Goal: Task Accomplishment & Management: Use online tool/utility

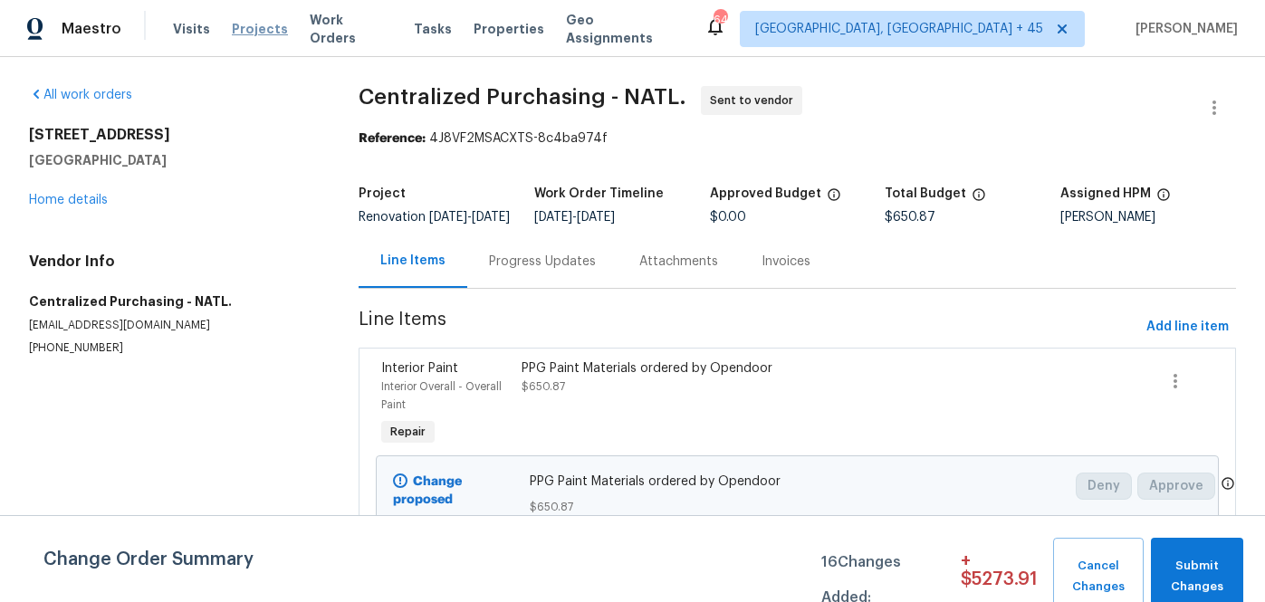
click at [242, 24] on span "Projects" at bounding box center [260, 29] width 56 height 18
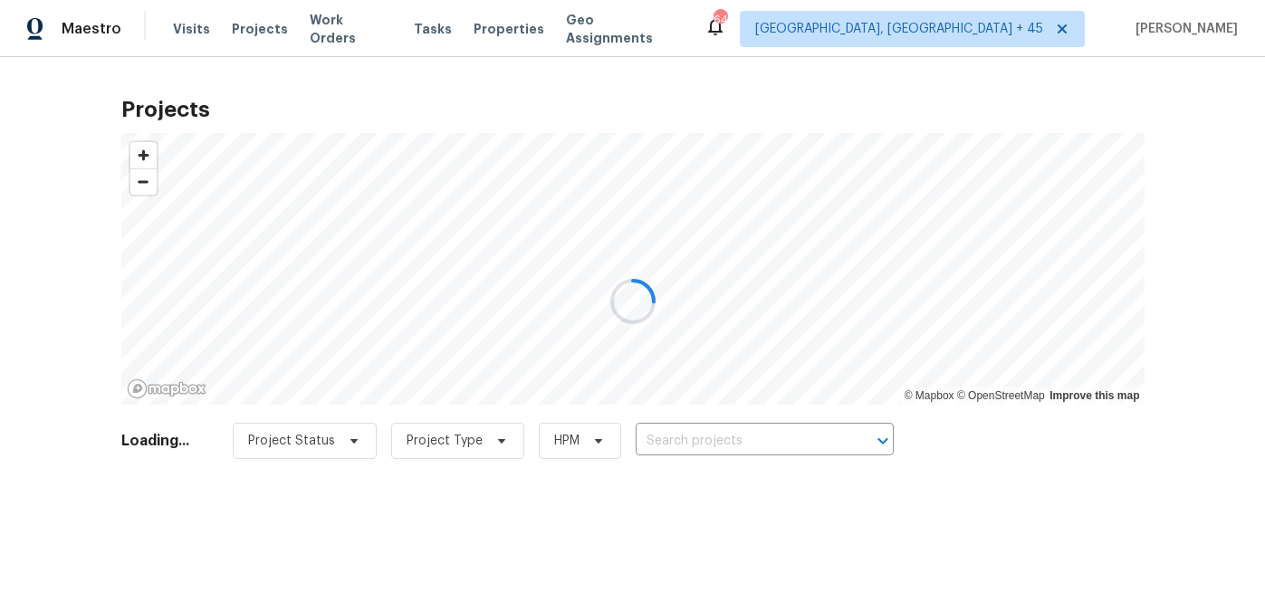
click at [716, 445] on div at bounding box center [632, 301] width 1265 height 602
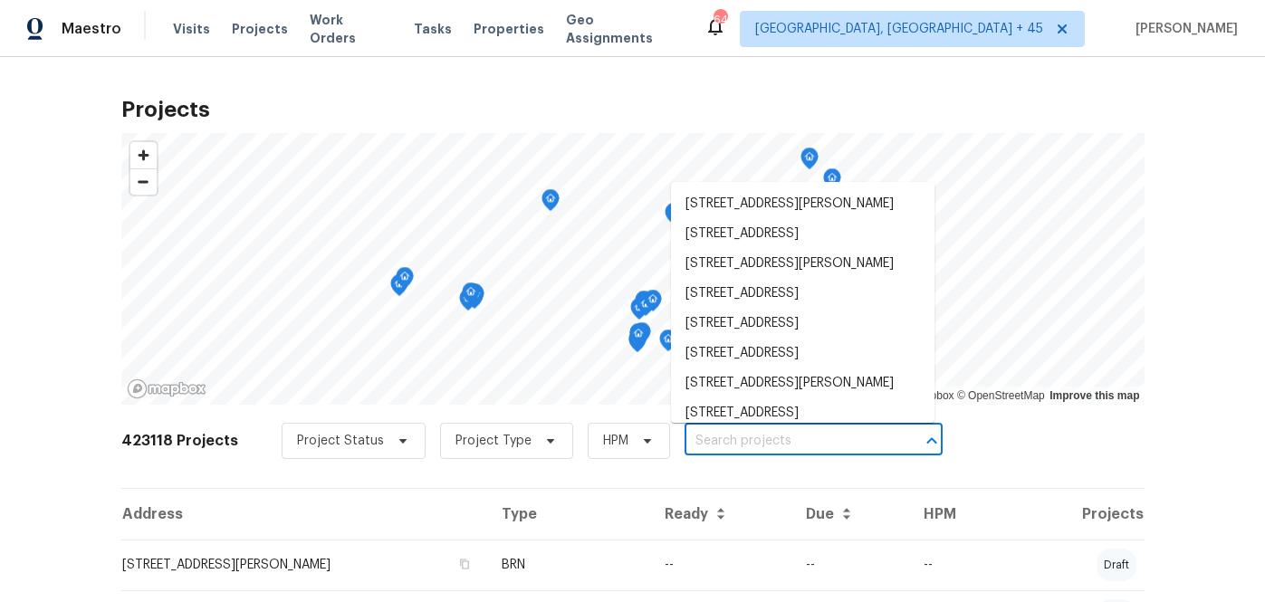
click at [716, 445] on input "text" at bounding box center [787, 441] width 207 height 28
paste input "[STREET_ADDRESS][PERSON_NAME]"
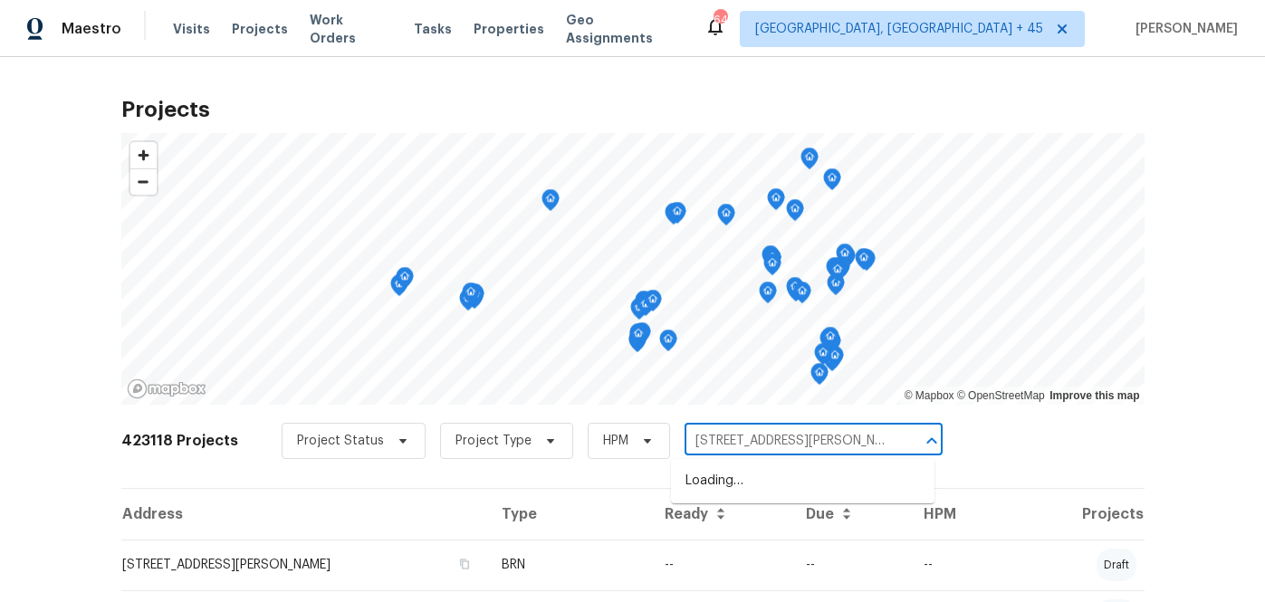
scroll to position [0, 11]
type input "[STREET_ADDRESS][PERSON_NAME]"
click at [716, 464] on ul "[STREET_ADDRESS][PERSON_NAME]" at bounding box center [802, 481] width 263 height 44
click at [715, 477] on li "[STREET_ADDRESS][PERSON_NAME]" at bounding box center [802, 481] width 263 height 30
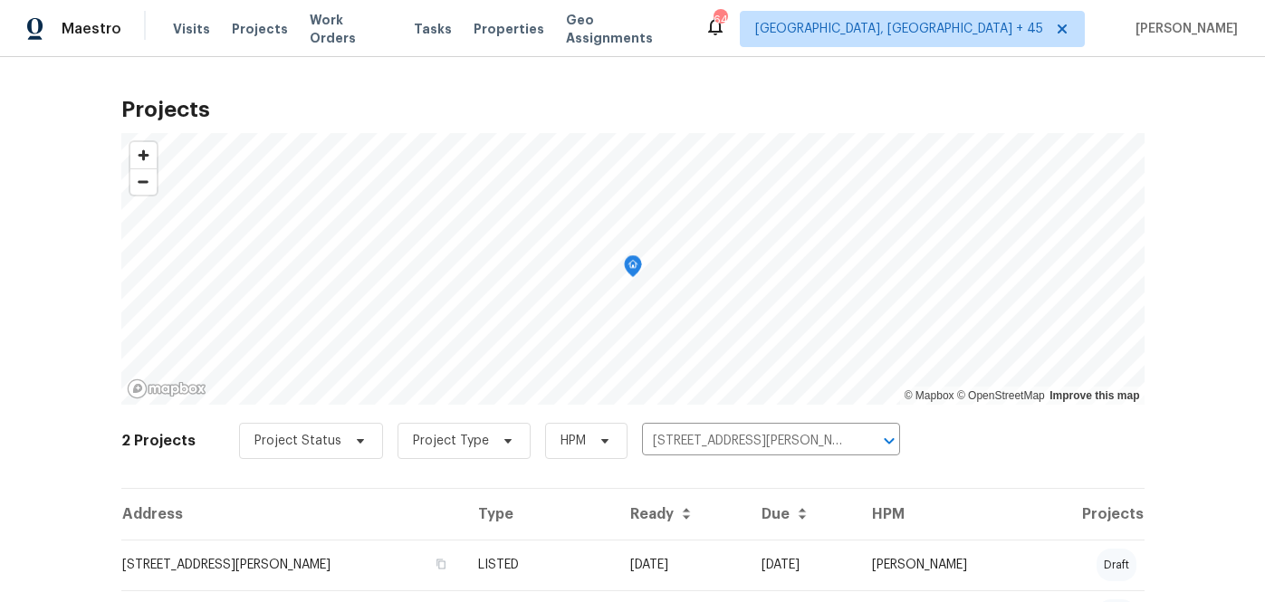
scroll to position [97, 0]
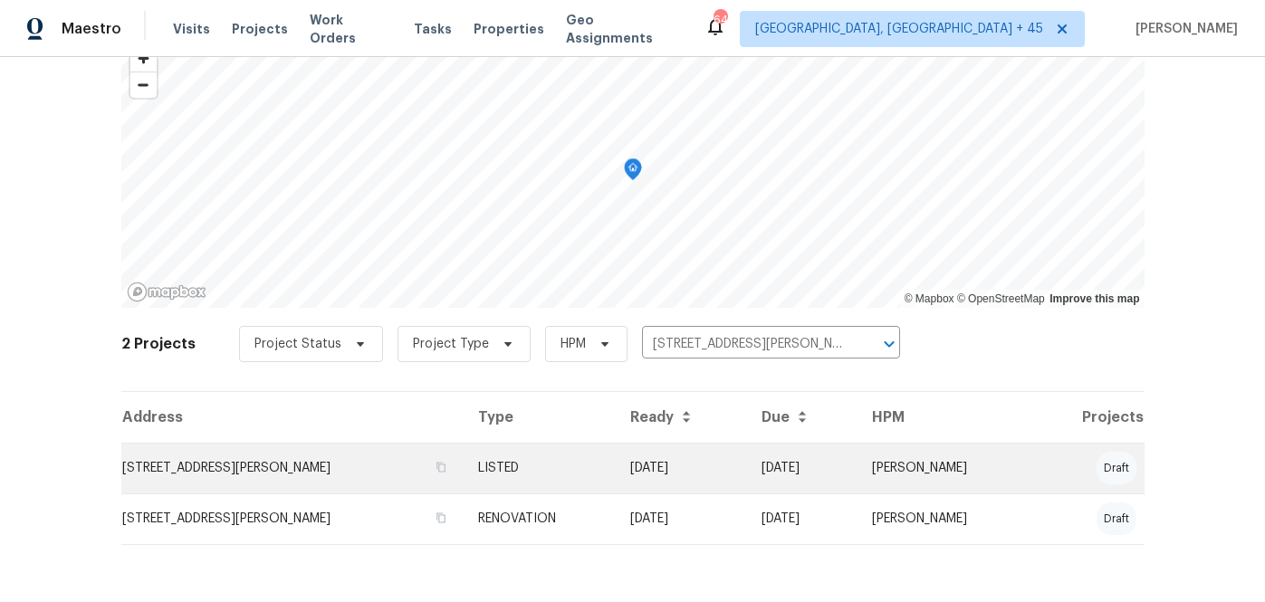
click at [391, 471] on td "[STREET_ADDRESS][PERSON_NAME]" at bounding box center [292, 468] width 342 height 51
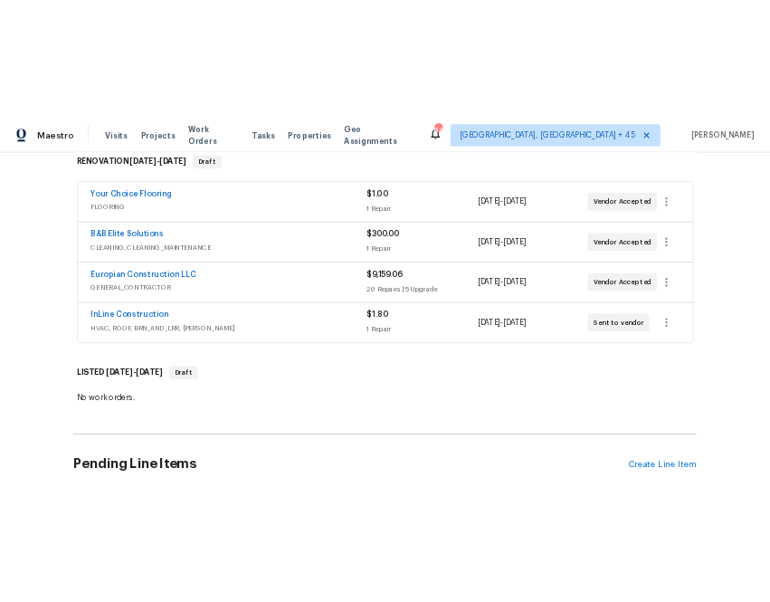
scroll to position [336, 0]
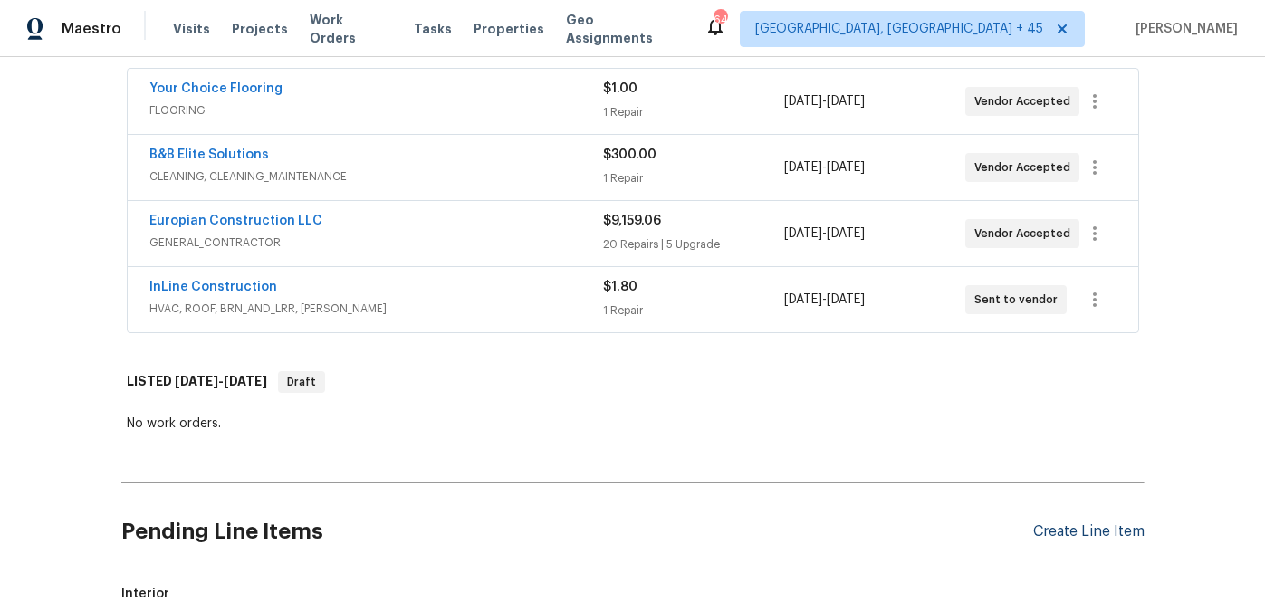
click at [1050, 527] on div "Create Line Item" at bounding box center [1088, 531] width 111 height 17
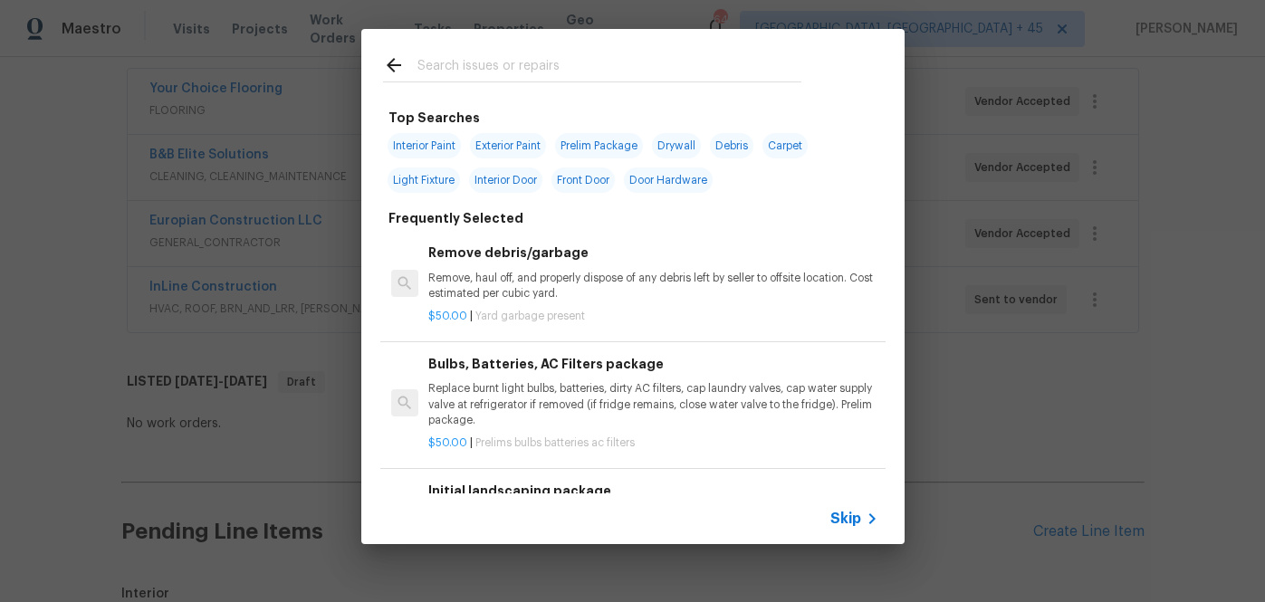
click at [847, 528] on div "Skip" at bounding box center [856, 519] width 53 height 22
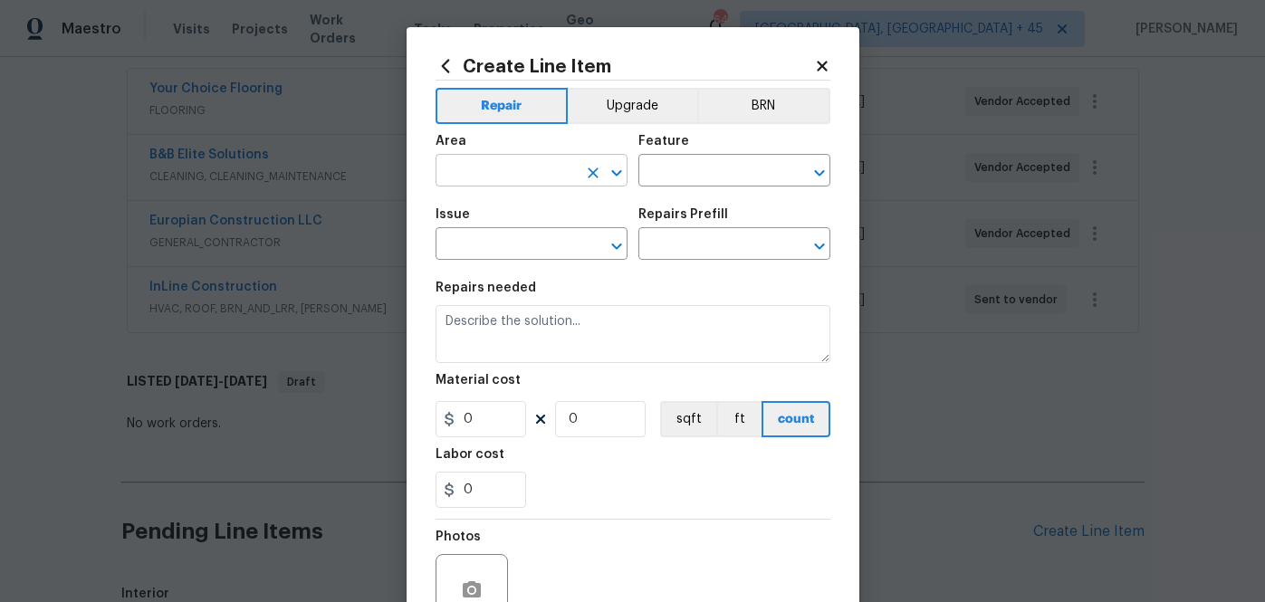
click at [487, 182] on input "text" at bounding box center [505, 172] width 141 height 28
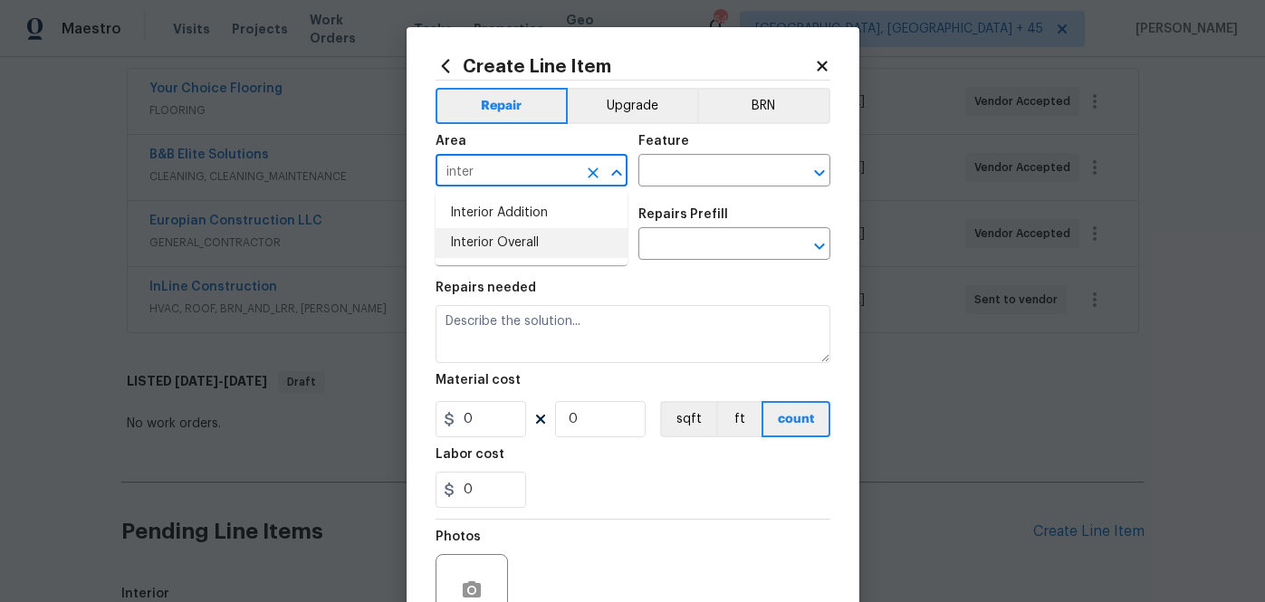
click at [525, 240] on li "Interior Overall" at bounding box center [531, 243] width 192 height 30
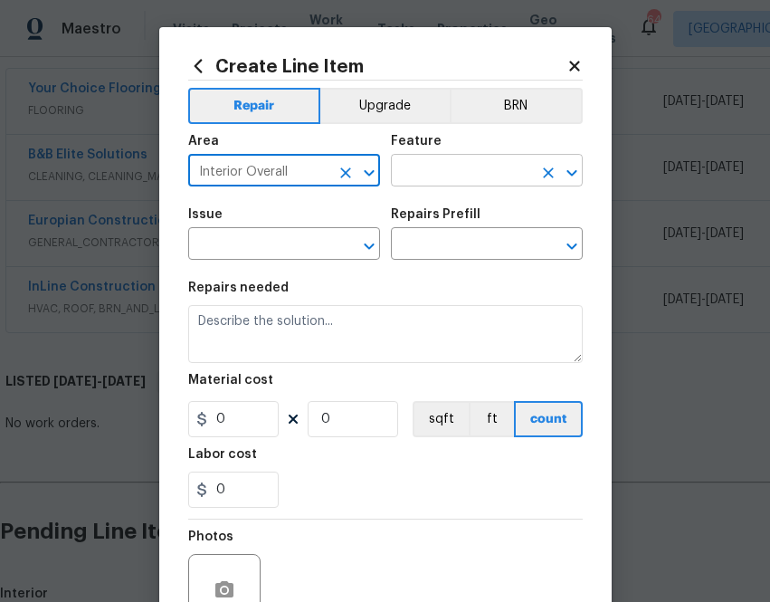
type input "Interior Overall"
click at [486, 173] on input "text" at bounding box center [461, 172] width 141 height 28
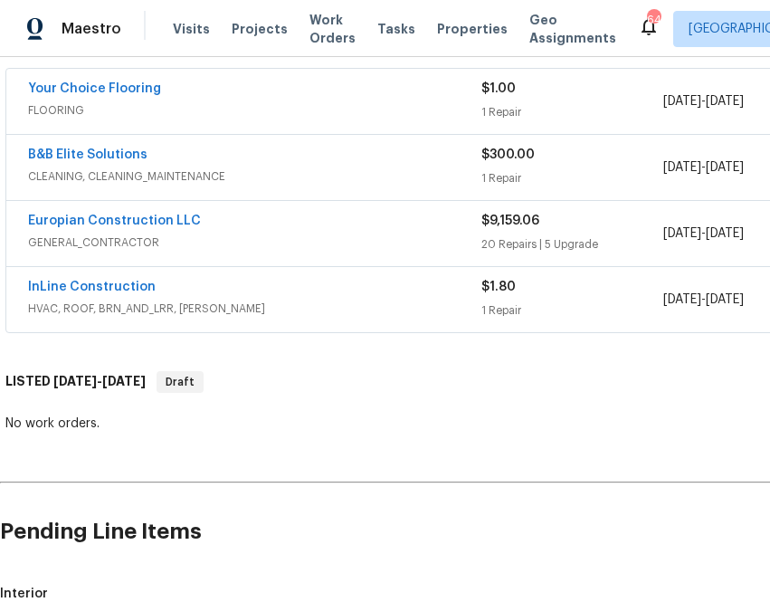
scroll to position [0, 0]
